Goal: Task Accomplishment & Management: Complete application form

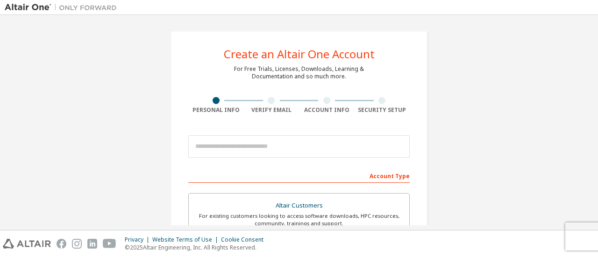
scroll to position [93, 0]
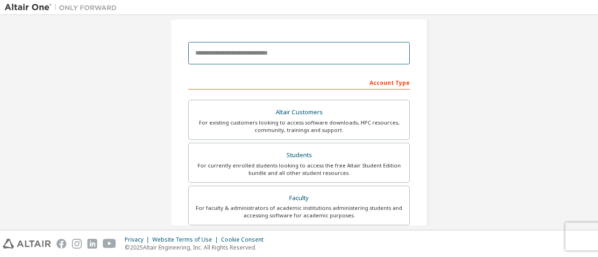
click at [267, 53] on input "email" at bounding box center [298, 53] width 221 height 22
type input "**********"
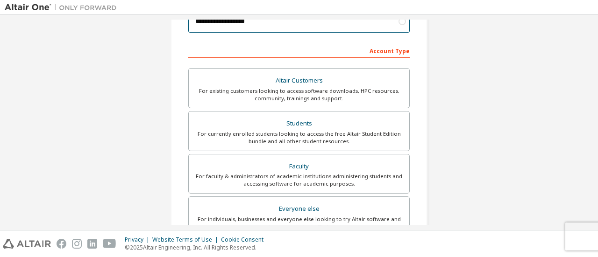
scroll to position [140, 0]
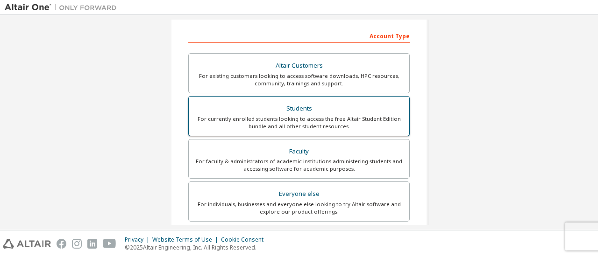
click at [313, 107] on div "Students" at bounding box center [298, 108] width 209 height 13
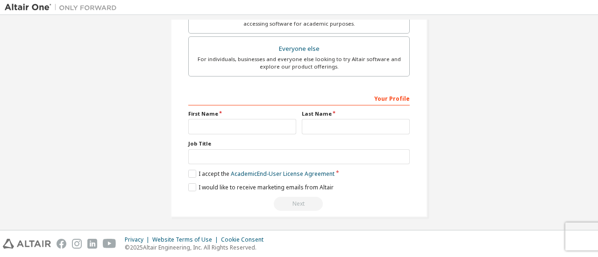
scroll to position [286, 0]
click at [245, 128] on input "text" at bounding box center [242, 126] width 108 height 15
type input "**********"
click at [320, 122] on input "text" at bounding box center [356, 126] width 108 height 15
type input "******"
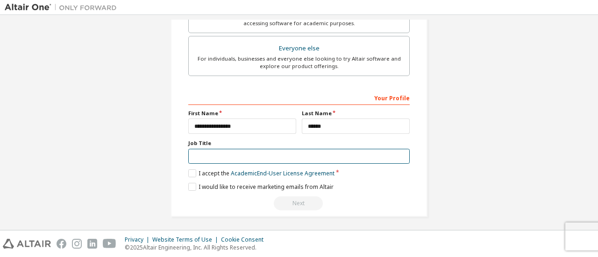
click at [270, 156] on input "text" at bounding box center [298, 156] width 221 height 15
type input "**********"
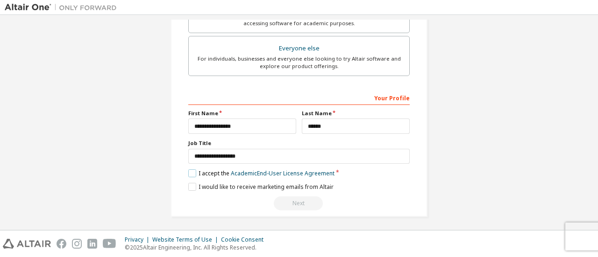
click at [188, 173] on label "I accept the Academic End-User License Agreement" at bounding box center [261, 174] width 146 height 8
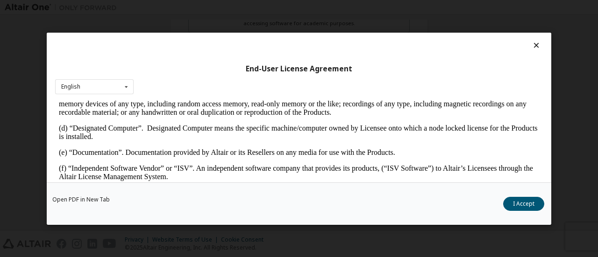
scroll to position [514, 0]
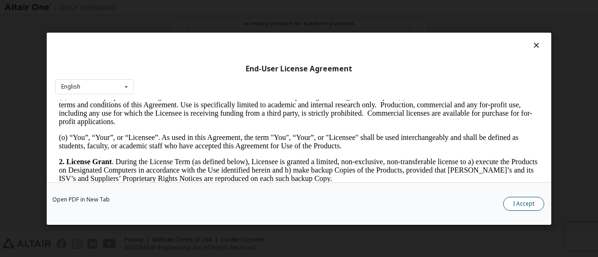
click at [520, 200] on button "I Accept" at bounding box center [523, 204] width 41 height 14
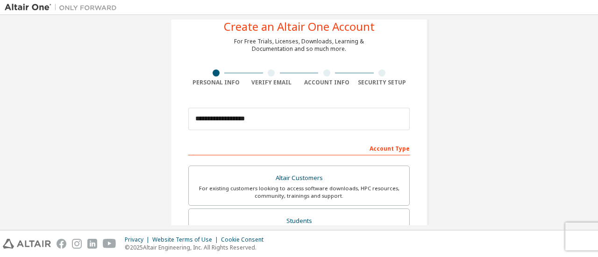
scroll to position [0, 0]
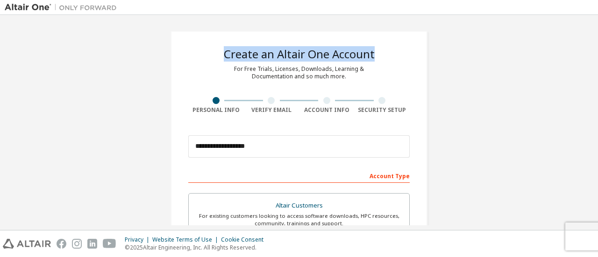
drag, startPoint x: 222, startPoint y: 52, endPoint x: 372, endPoint y: 50, distance: 149.5
copy div "Create an Altair One Account"
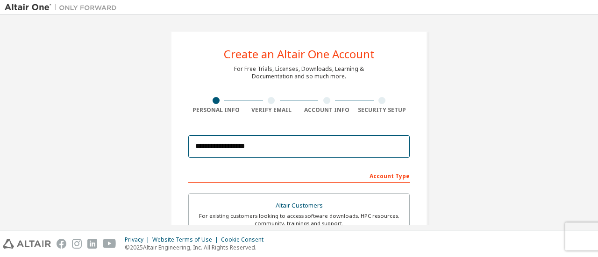
click at [285, 144] on input "**********" at bounding box center [298, 146] width 221 height 22
type input "*"
type input "**********"
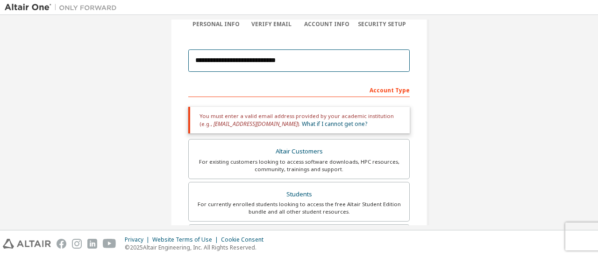
scroll to position [140, 0]
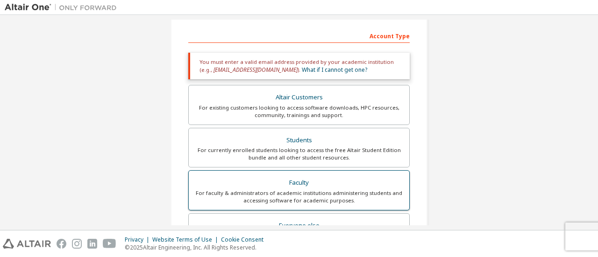
click at [332, 184] on div "Faculty" at bounding box center [298, 183] width 209 height 13
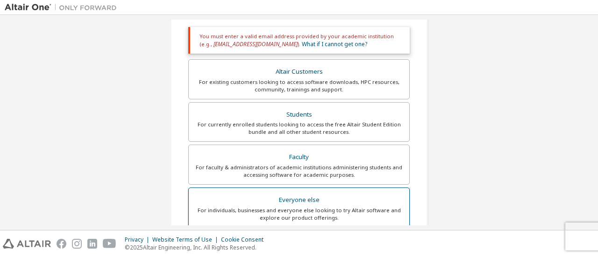
scroll to position [187, 0]
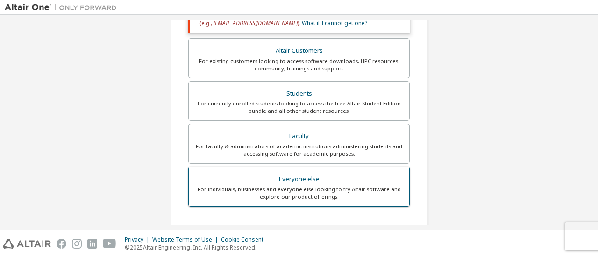
click at [321, 195] on div "For individuals, businesses and everyone else looking to try Altair software an…" at bounding box center [298, 193] width 209 height 15
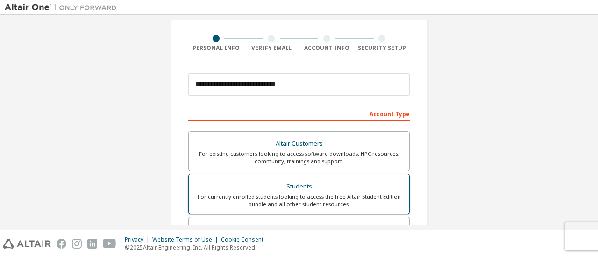
scroll to position [47, 0]
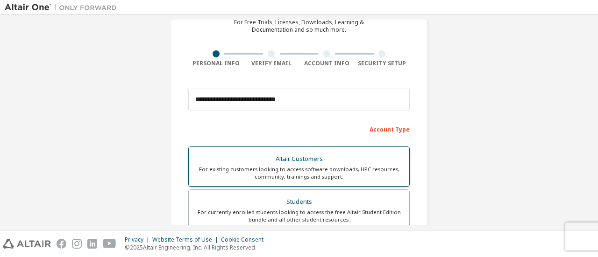
click at [290, 162] on div "Altair Customers" at bounding box center [298, 159] width 209 height 13
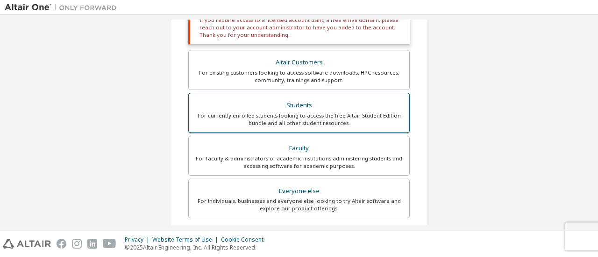
scroll to position [234, 0]
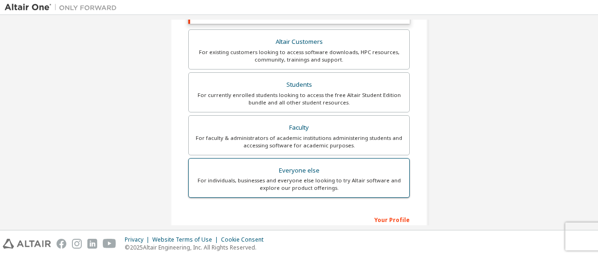
click at [288, 170] on div "Everyone else" at bounding box center [298, 170] width 209 height 13
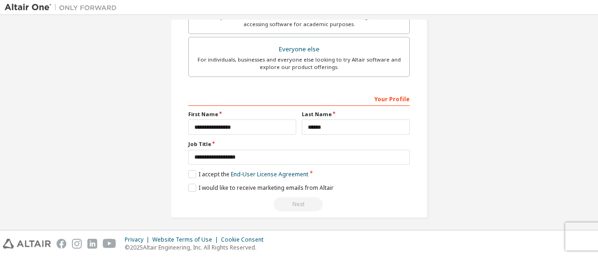
scroll to position [286, 0]
click at [188, 170] on label "I accept the End-User License Agreement" at bounding box center [248, 174] width 120 height 8
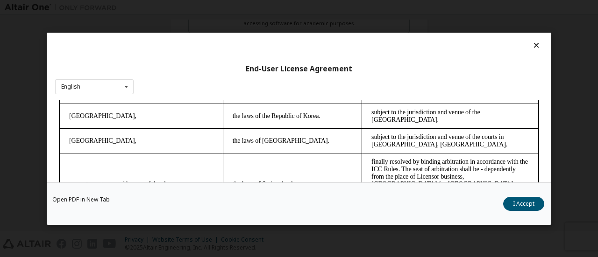
scroll to position [2644, 0]
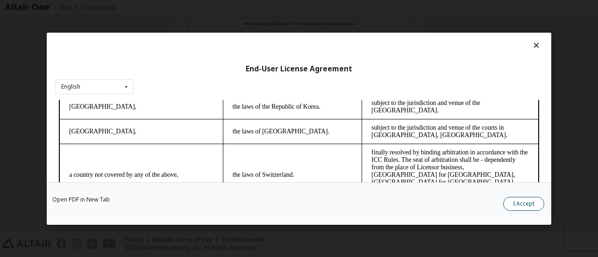
click at [527, 203] on button "I Accept" at bounding box center [523, 204] width 41 height 14
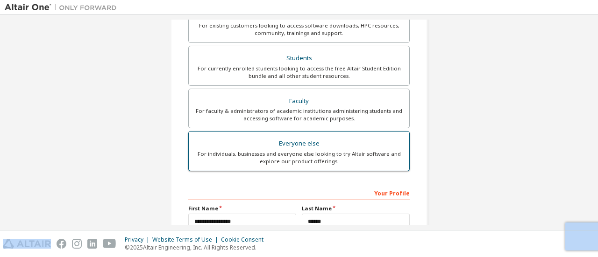
scroll to position [192, 0]
